Goal: Task Accomplishment & Management: Use online tool/utility

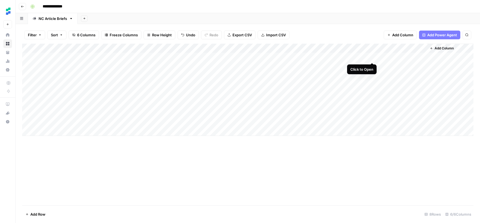
click at [371, 57] on div "Add Column" at bounding box center [247, 90] width 451 height 92
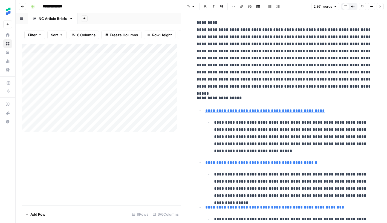
scroll to position [134, 0]
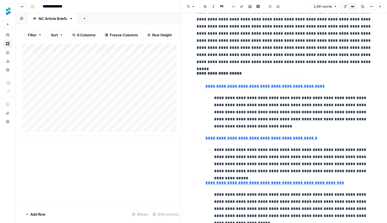
type input "[URL][DOMAIN_NAME][PERSON_NAME]"
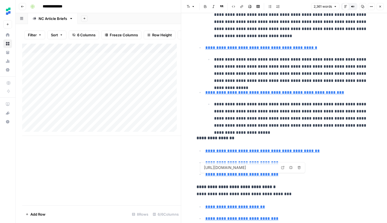
type input "[URL][DOMAIN_NAME]"
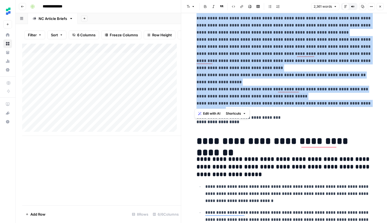
scroll to position [0, 0]
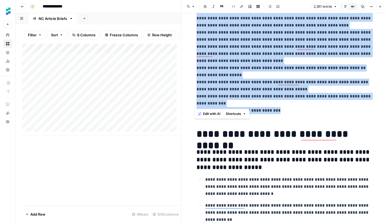
drag, startPoint x: 194, startPoint y: 82, endPoint x: 279, endPoint y: 102, distance: 87.5
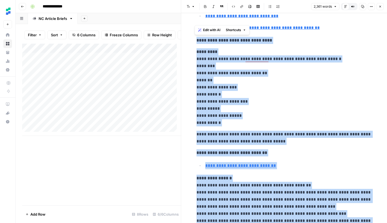
scroll to position [396, 0]
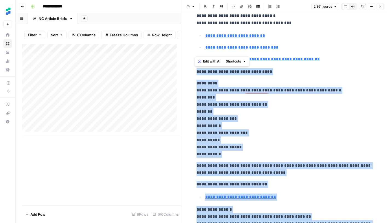
click at [269, 72] on p "**********" at bounding box center [283, 71] width 175 height 7
click at [362, 5] on icon "button" at bounding box center [362, 6] width 3 height 3
type input "[URL][DOMAIN_NAME]"
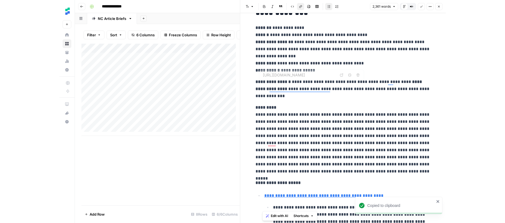
scroll to position [0, 0]
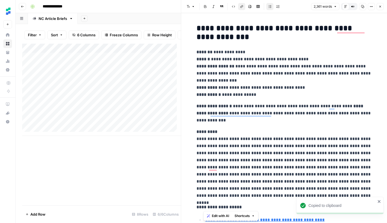
click at [381, 5] on icon "button" at bounding box center [379, 6] width 3 height 3
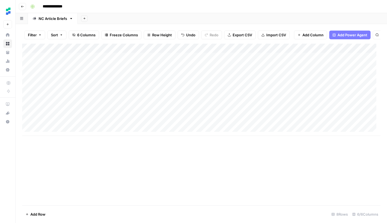
click at [370, 70] on div "Add Column" at bounding box center [201, 90] width 358 height 92
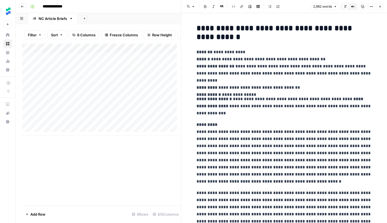
click at [361, 6] on icon "button" at bounding box center [362, 6] width 3 height 3
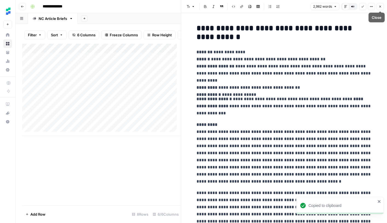
click at [381, 7] on icon "button" at bounding box center [379, 6] width 3 height 3
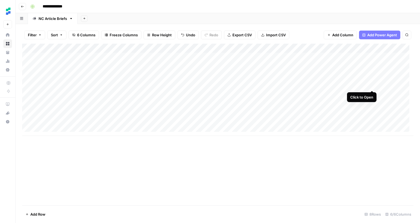
click at [372, 84] on div "Add Column" at bounding box center [217, 90] width 391 height 92
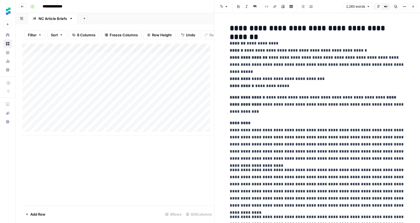
click at [396, 7] on icon "button" at bounding box center [395, 6] width 3 height 3
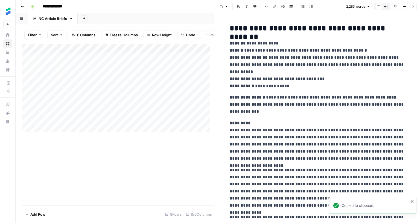
click at [273, 81] on p "**********" at bounding box center [317, 65] width 175 height 50
click at [397, 8] on button "Copy" at bounding box center [395, 6] width 7 height 7
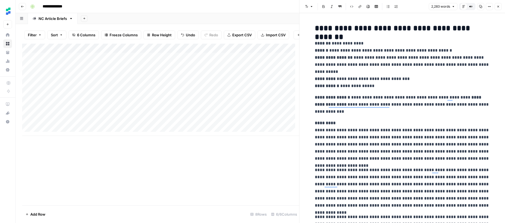
click at [479, 7] on icon "button" at bounding box center [498, 6] width 3 height 3
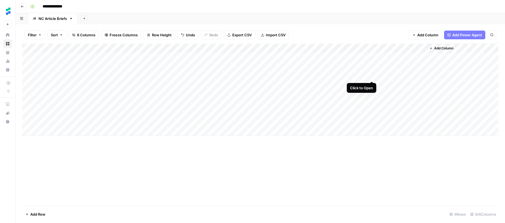
click at [373, 76] on div "Add Column" at bounding box center [260, 90] width 476 height 92
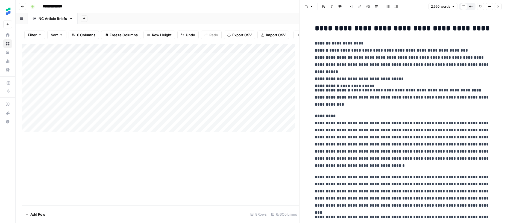
click at [479, 7] on icon "button" at bounding box center [480, 6] width 3 height 3
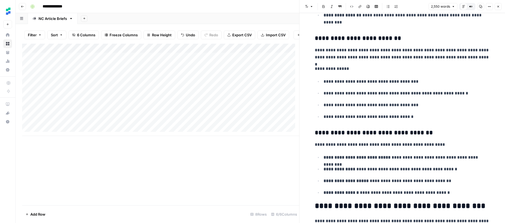
scroll to position [1607, 0]
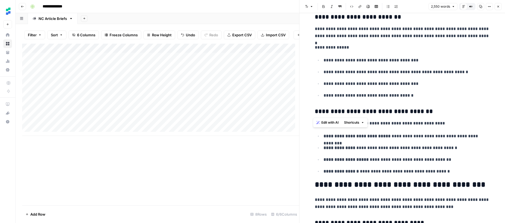
drag, startPoint x: 387, startPoint y: 72, endPoint x: 420, endPoint y: 99, distance: 42.8
click at [420, 99] on div "**********" at bounding box center [403, 204] width 182 height 3579
